Goal: Communication & Community: Answer question/provide support

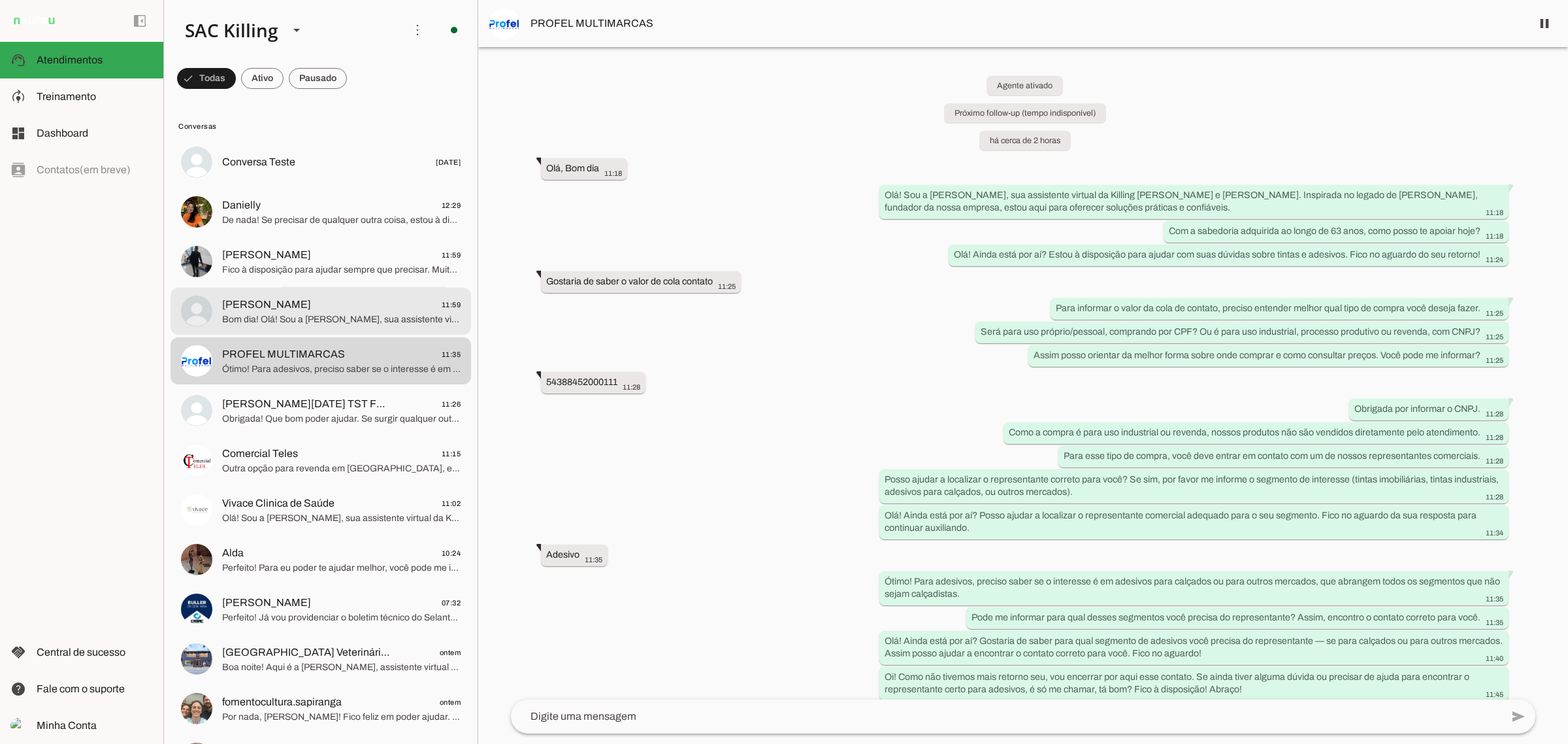
drag, startPoint x: 0, startPoint y: 0, endPoint x: 301, endPoint y: 315, distance: 435.7
click at [301, 315] on span "Bom dia! Olá! Sou a [PERSON_NAME], sua assistente virtual da Killing [PERSON_NA…" at bounding box center [341, 319] width 239 height 13
